Goal: Task Accomplishment & Management: Use online tool/utility

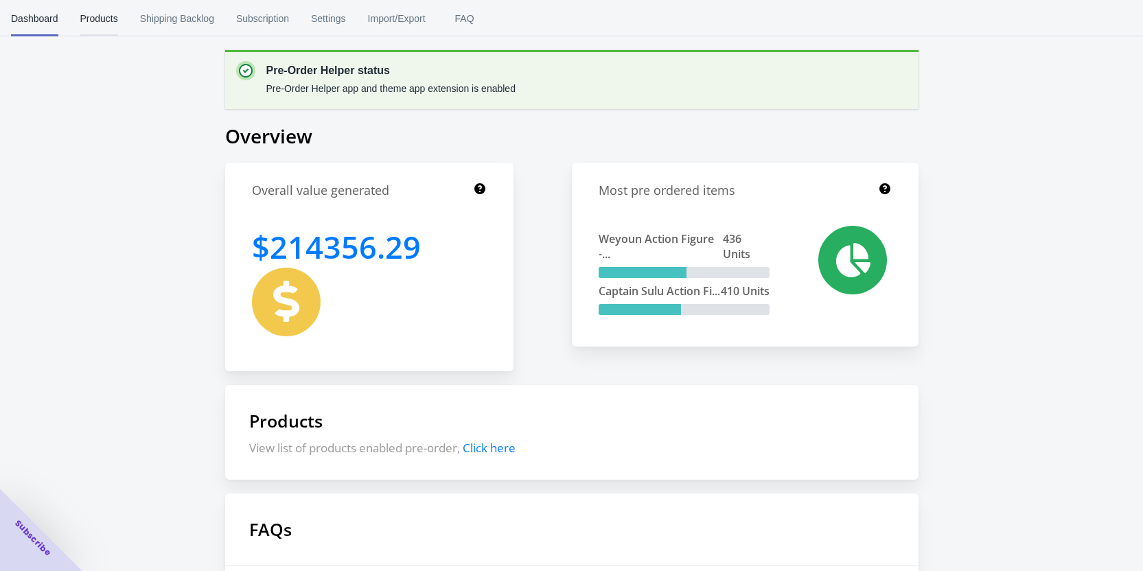
click at [104, 20] on span "Products" at bounding box center [99, 19] width 38 height 36
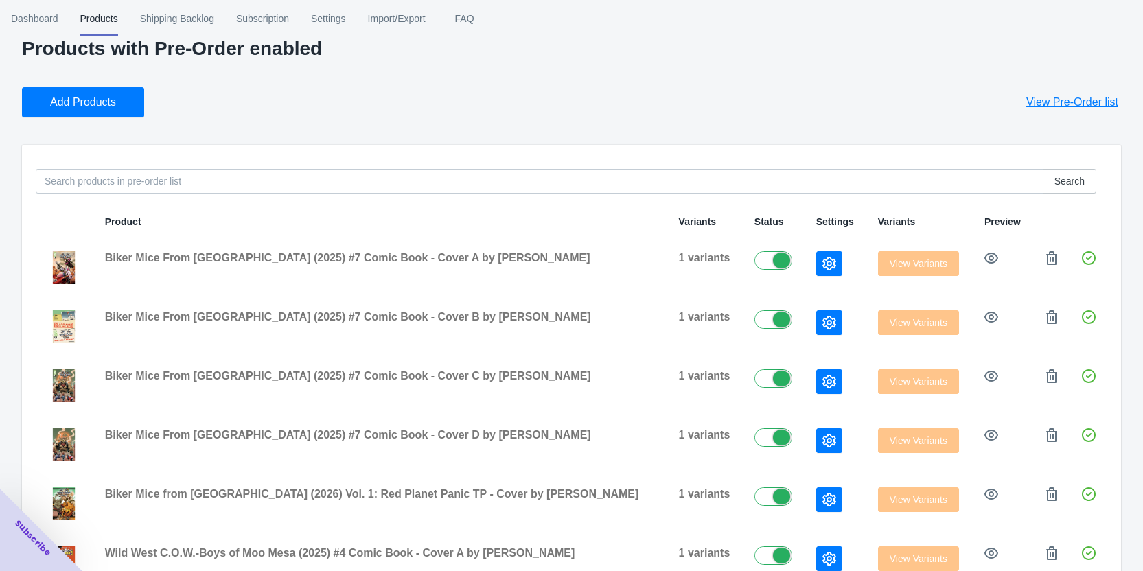
scroll to position [69, 0]
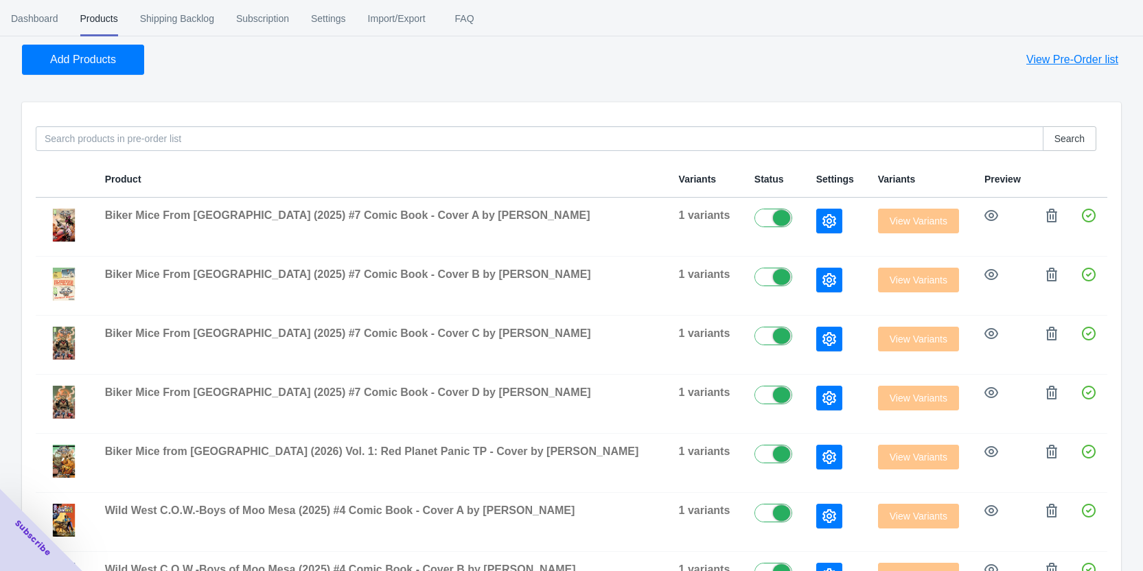
click at [269, 126] on div "Search" at bounding box center [566, 133] width 1083 height 36
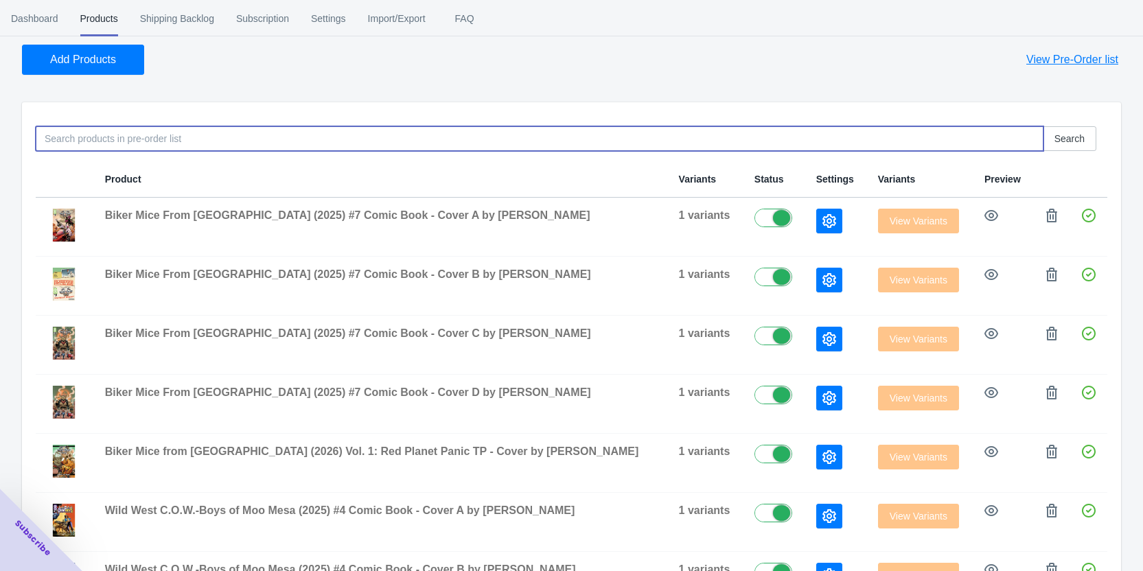
click at [253, 139] on input at bounding box center [540, 138] width 1008 height 25
type input "star trek wave 2"
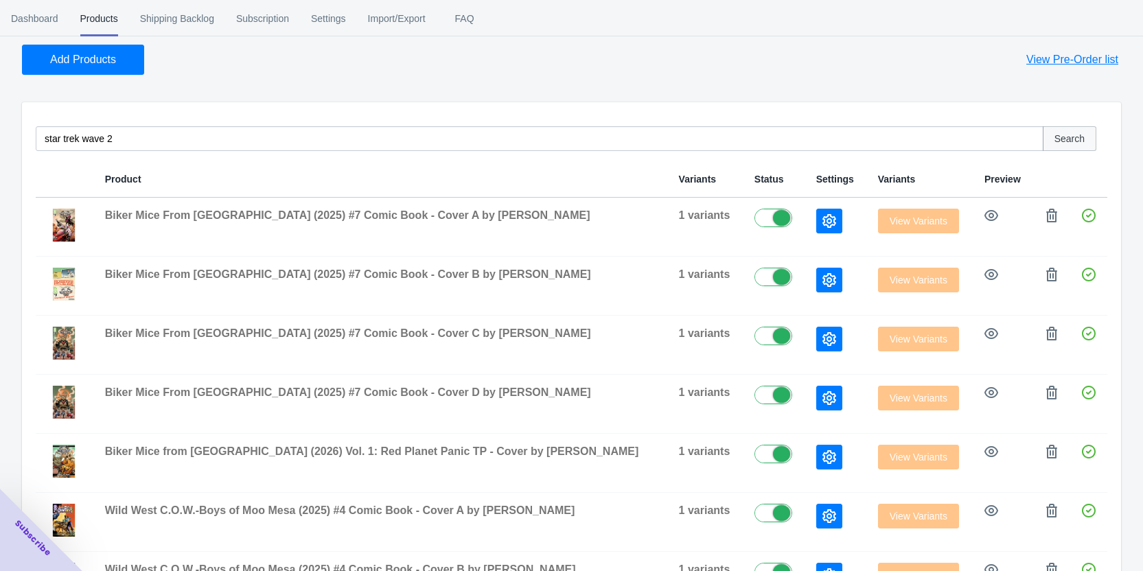
click at [1082, 141] on span "Search" at bounding box center [1070, 138] width 30 height 11
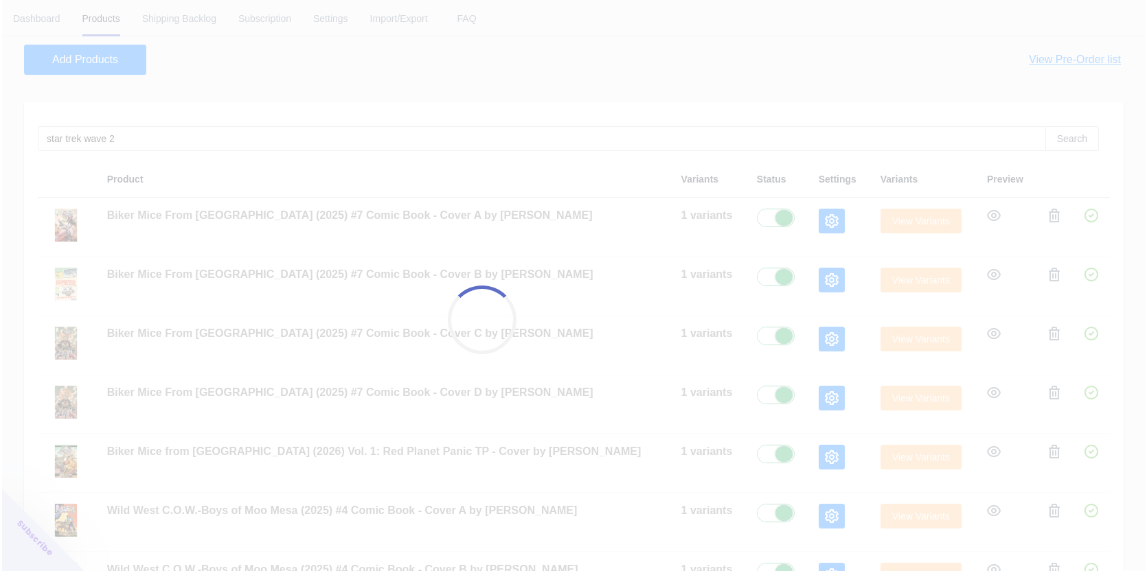
scroll to position [0, 0]
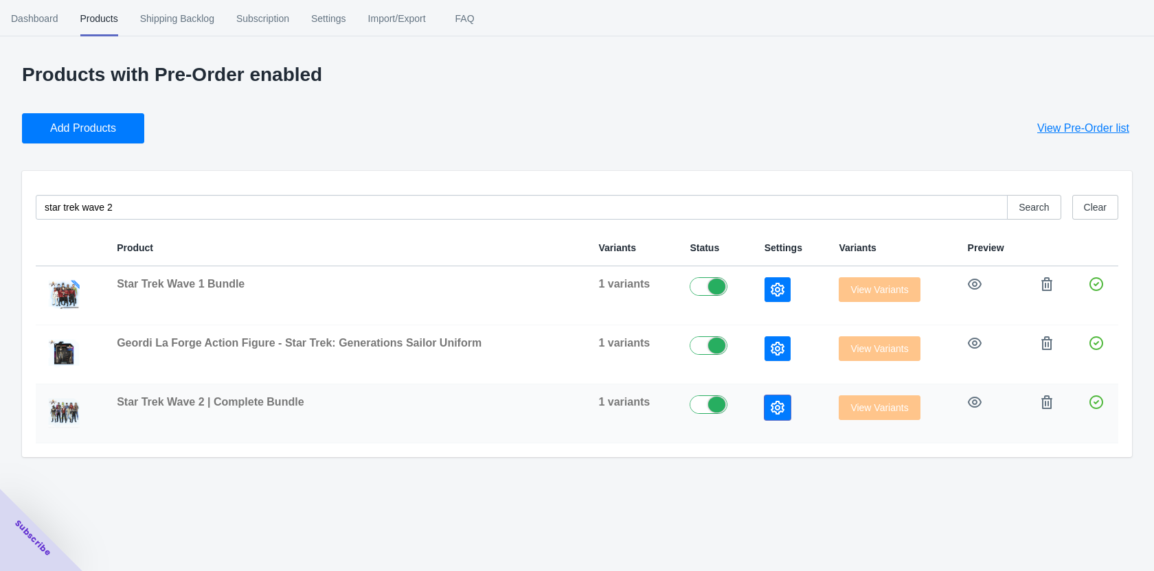
click at [764, 411] on button "button" at bounding box center [777, 408] width 26 height 25
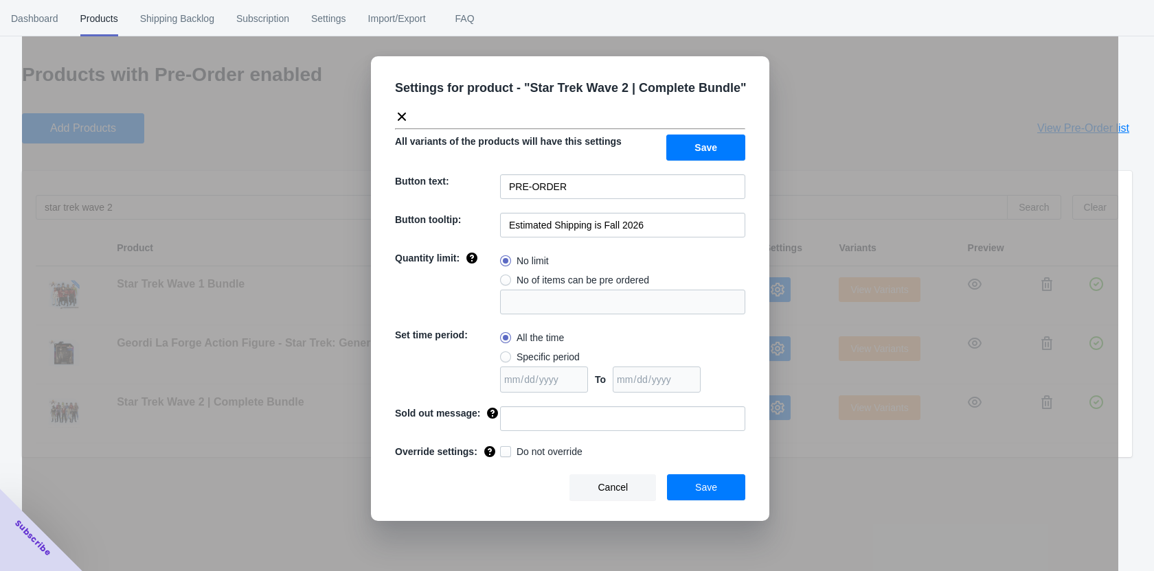
click at [510, 453] on span at bounding box center [505, 451] width 11 height 11
click at [503, 449] on input "Do not override" at bounding box center [503, 448] width 1 height 1
checkbox input "true"
click at [691, 485] on button "Save" at bounding box center [706, 488] width 78 height 26
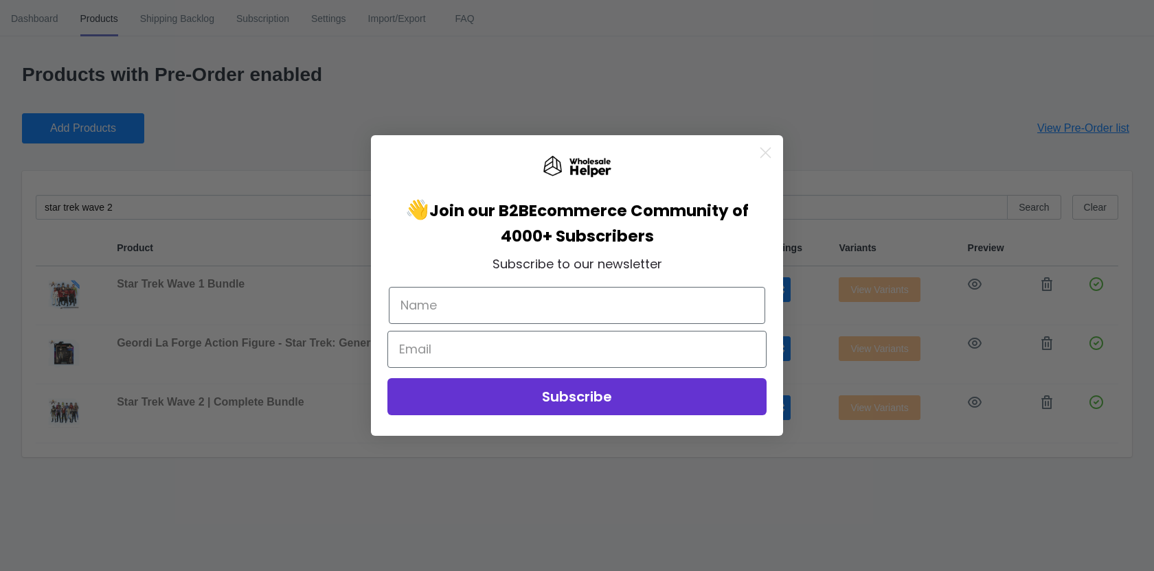
click at [778, 146] on form "👋 Join our B2B Ecommerce Community of 4000+ Subscribers Subscribe to our newsle…" at bounding box center [577, 285] width 412 height 301
click at [768, 149] on circle "Close dialog" at bounding box center [765, 152] width 23 height 23
